Goal: Information Seeking & Learning: Learn about a topic

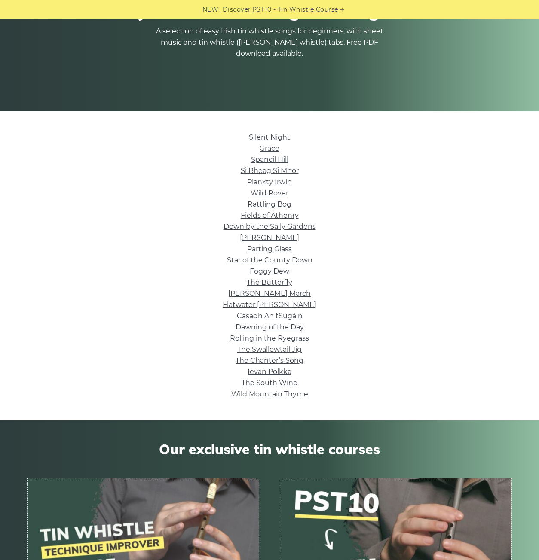
scroll to position [86, 0]
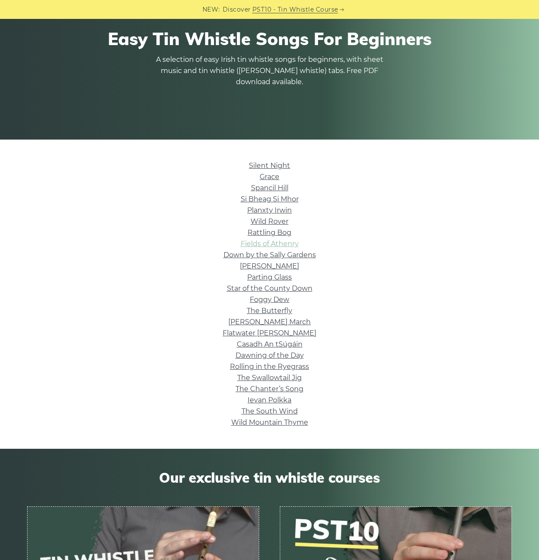
click at [266, 245] on link "Fields of Athenry" at bounding box center [270, 244] width 58 height 8
click at [275, 297] on link "Foggy Dew" at bounding box center [270, 300] width 40 height 8
drag, startPoint x: 156, startPoint y: 321, endPoint x: 119, endPoint y: 282, distance: 54.4
click at [119, 282] on li "Parting Glass" at bounding box center [269, 277] width 485 height 11
click at [265, 225] on link "Wild Rover" at bounding box center [270, 221] width 38 height 8
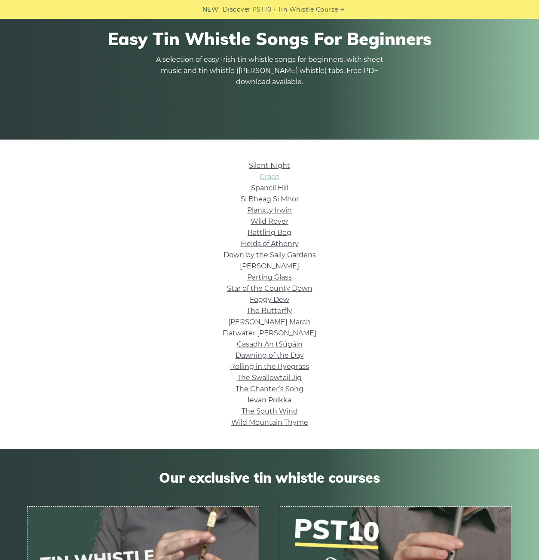
click at [273, 179] on link "Grace" at bounding box center [270, 177] width 20 height 8
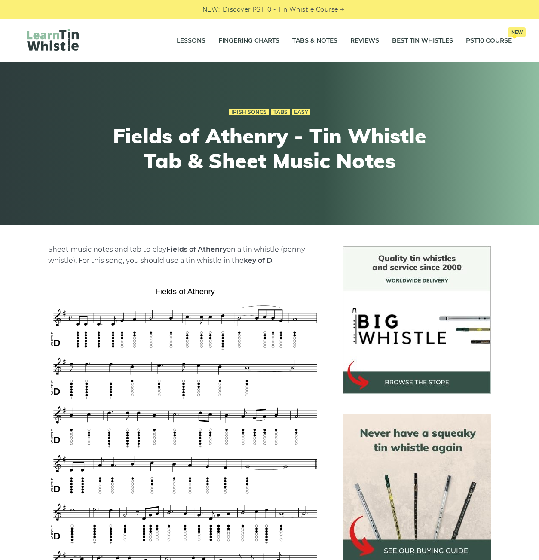
scroll to position [86, 0]
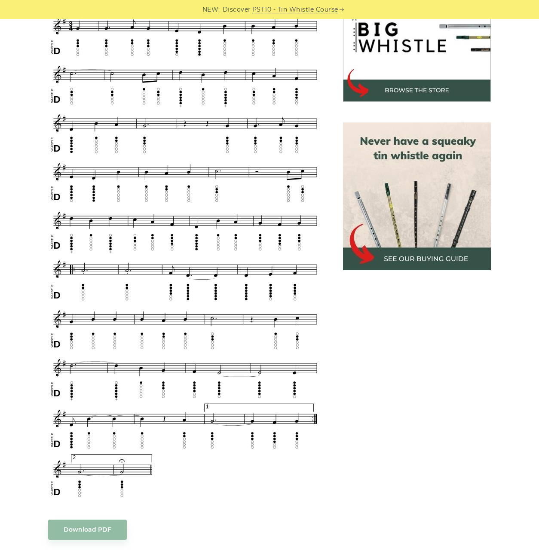
scroll to position [301, 0]
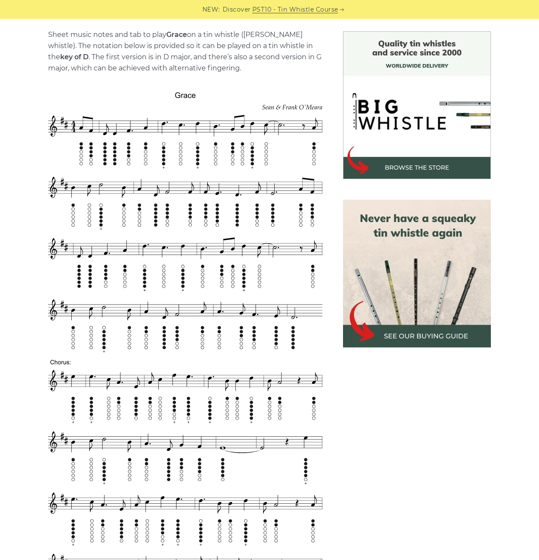
scroll to position [258, 0]
